Goal: Information Seeking & Learning: Find contact information

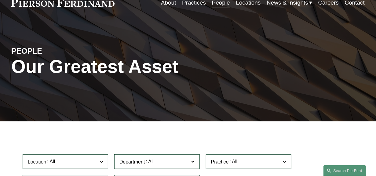
scroll to position [76, 0]
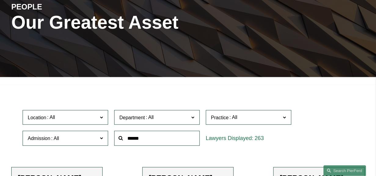
drag, startPoint x: 146, startPoint y: 145, endPoint x: 145, endPoint y: 140, distance: 5.3
click at [146, 144] on input "text" at bounding box center [156, 138] width 85 height 15
type input "*****"
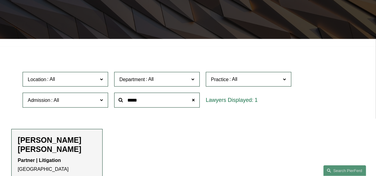
scroll to position [191, 0]
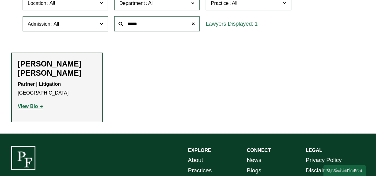
click at [44, 80] on p "Partner | Litigation Atlanta" at bounding box center [57, 89] width 78 height 18
drag, startPoint x: 44, startPoint y: 73, endPoint x: 29, endPoint y: 101, distance: 32.0
click at [29, 104] on strong "View Bio" at bounding box center [28, 106] width 20 height 5
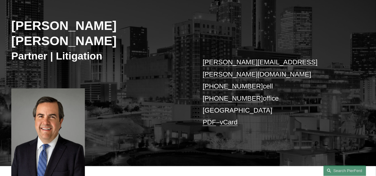
scroll to position [152, 0]
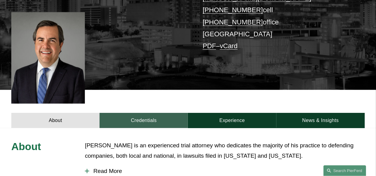
click at [144, 113] on link "Credentials" at bounding box center [144, 120] width 88 height 15
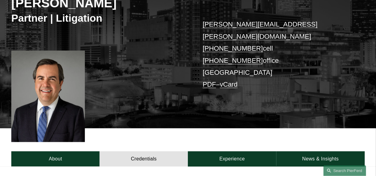
scroll to position [0, 0]
